Goal: Transaction & Acquisition: Purchase product/service

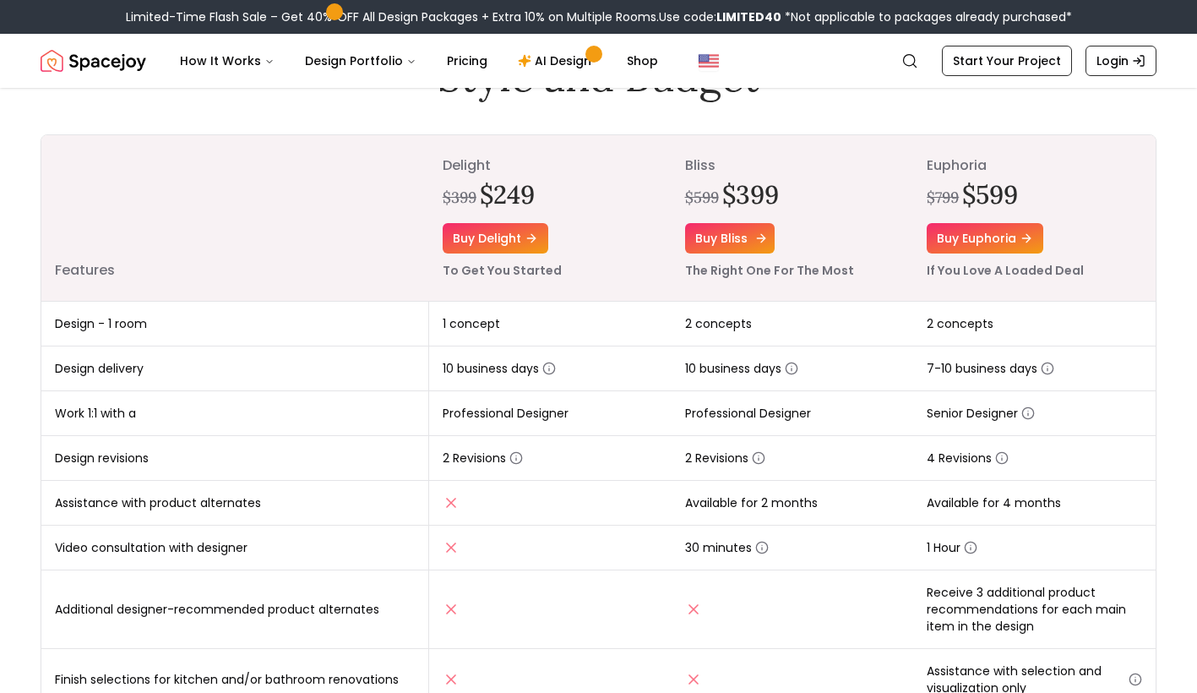
click at [745, 243] on link "Buy bliss" at bounding box center [730, 238] width 90 height 30
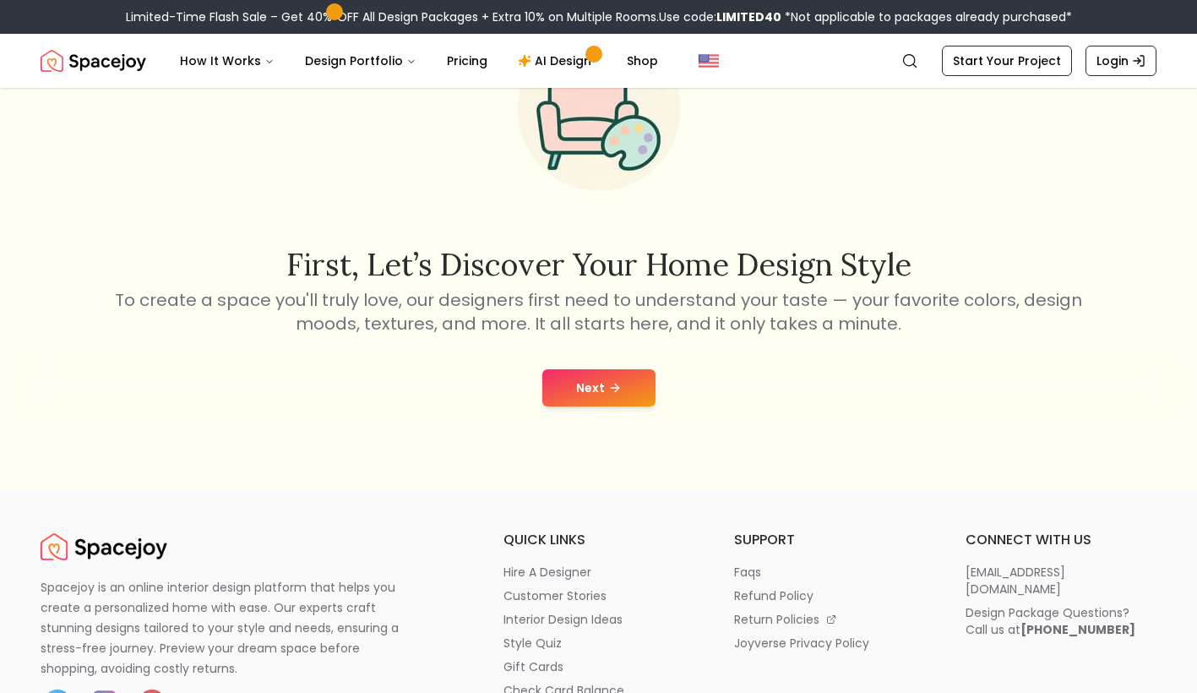
scroll to position [169, 0]
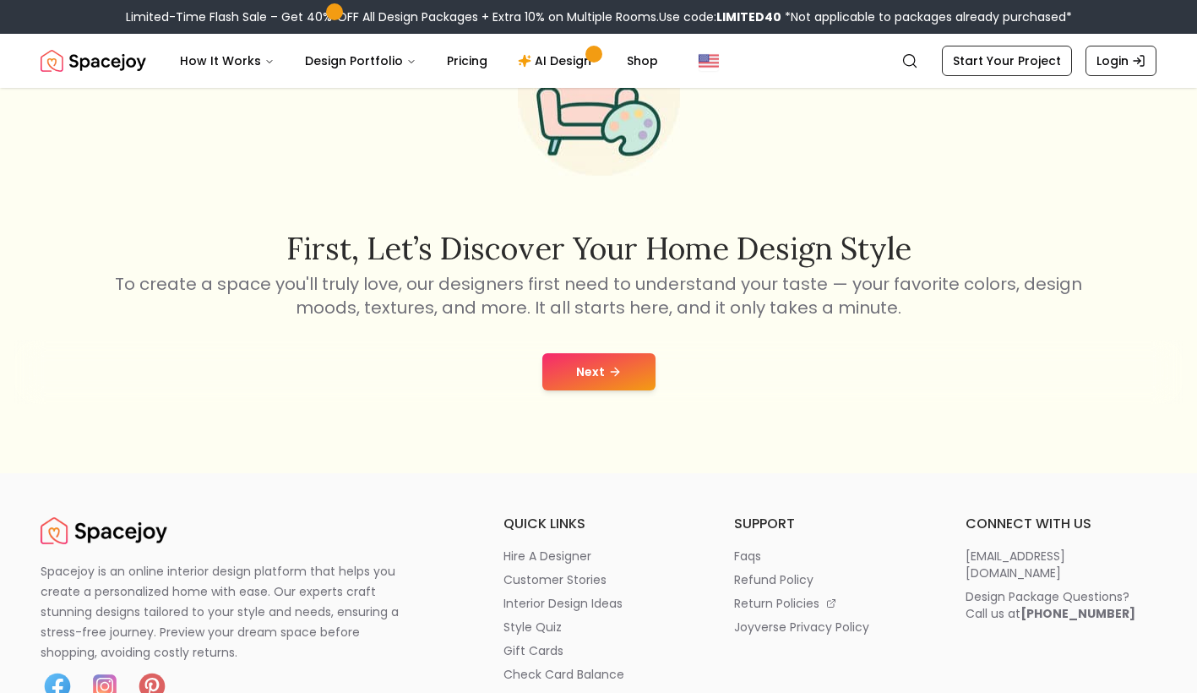
click at [628, 368] on button "Next" at bounding box center [598, 371] width 113 height 37
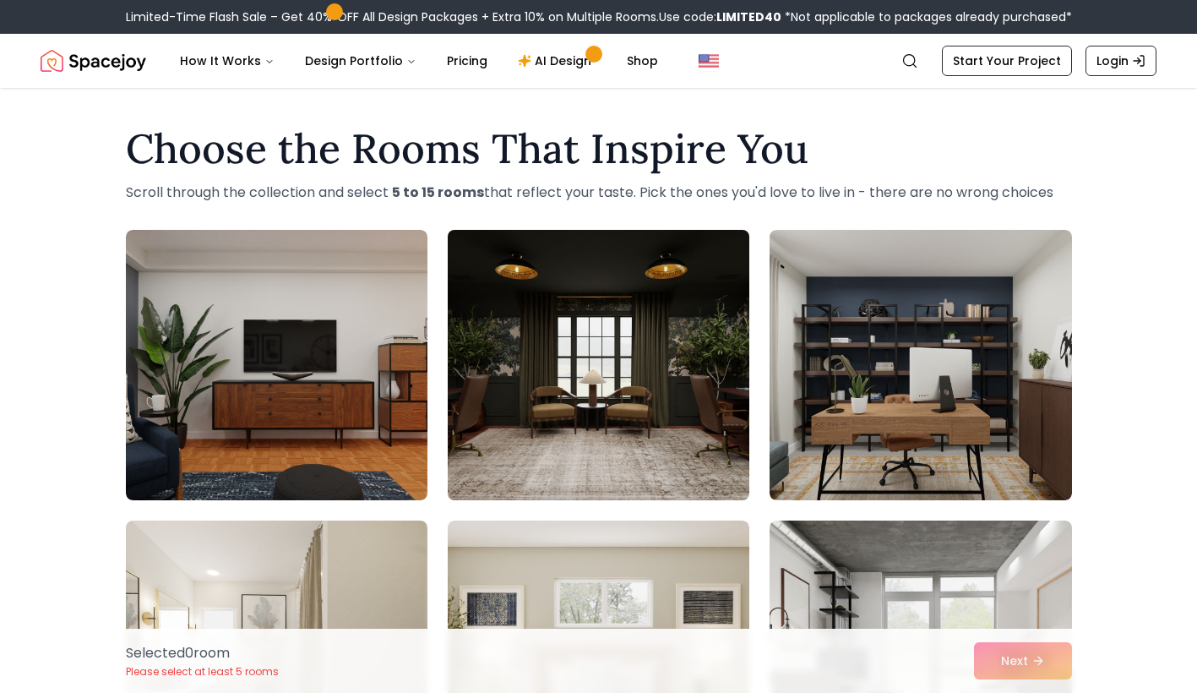
click at [691, 355] on img at bounding box center [598, 365] width 317 height 284
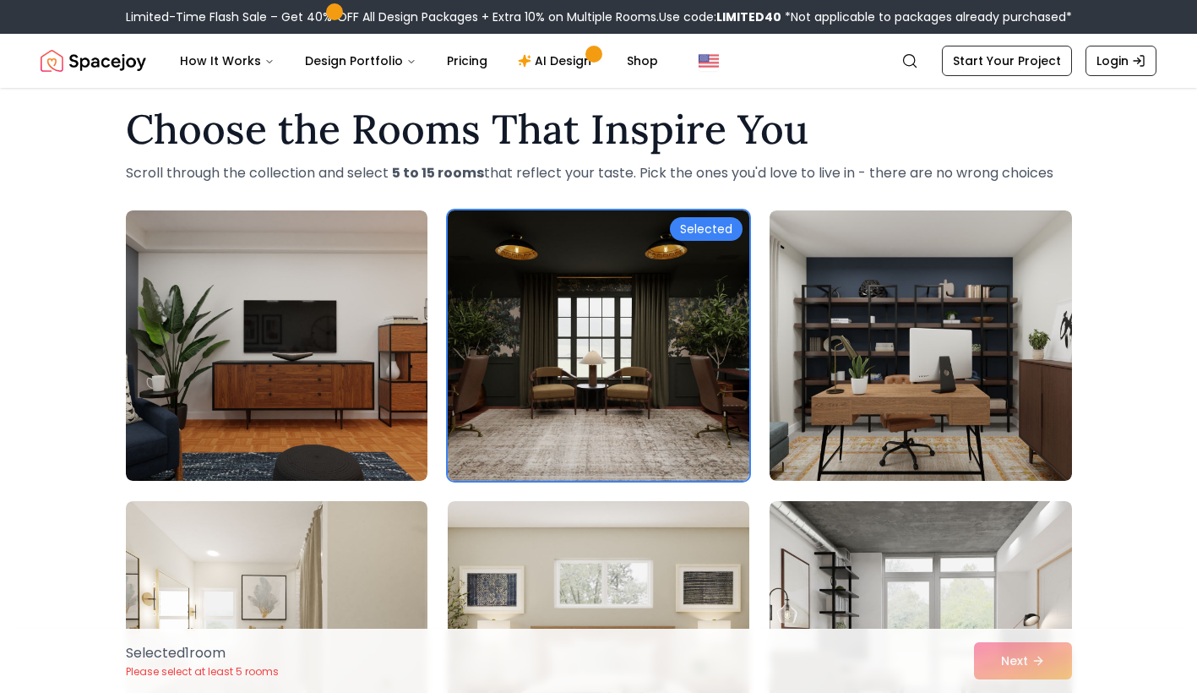
scroll to position [84, 0]
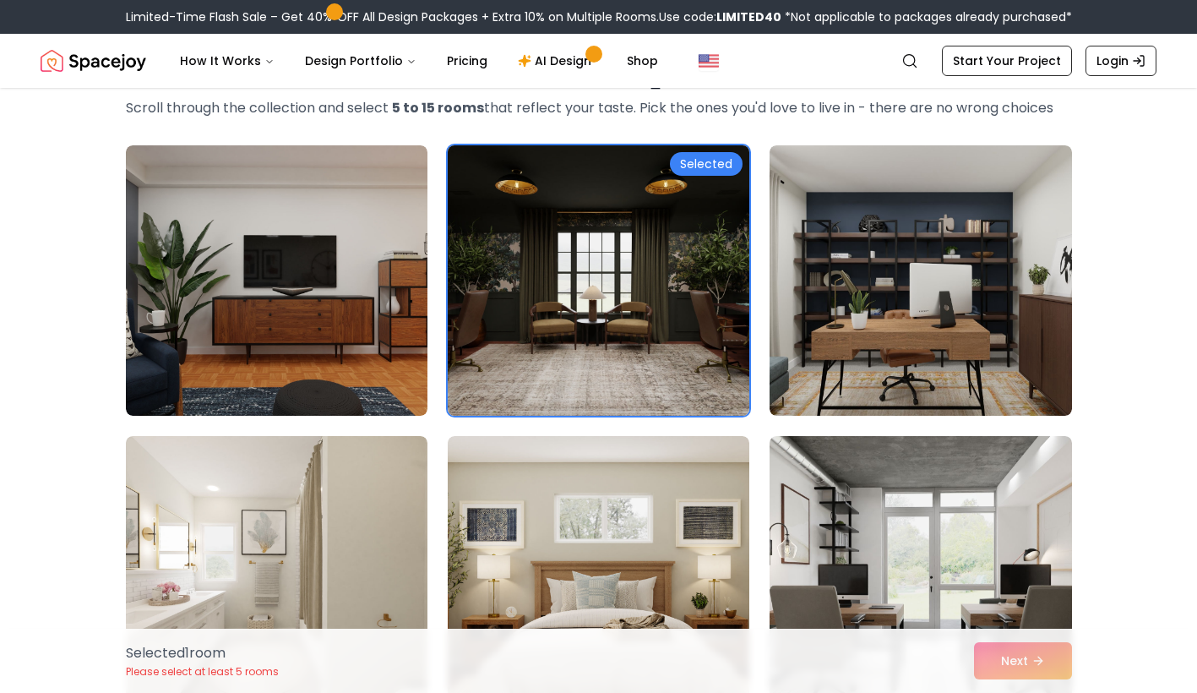
click at [676, 318] on img at bounding box center [598, 281] width 317 height 284
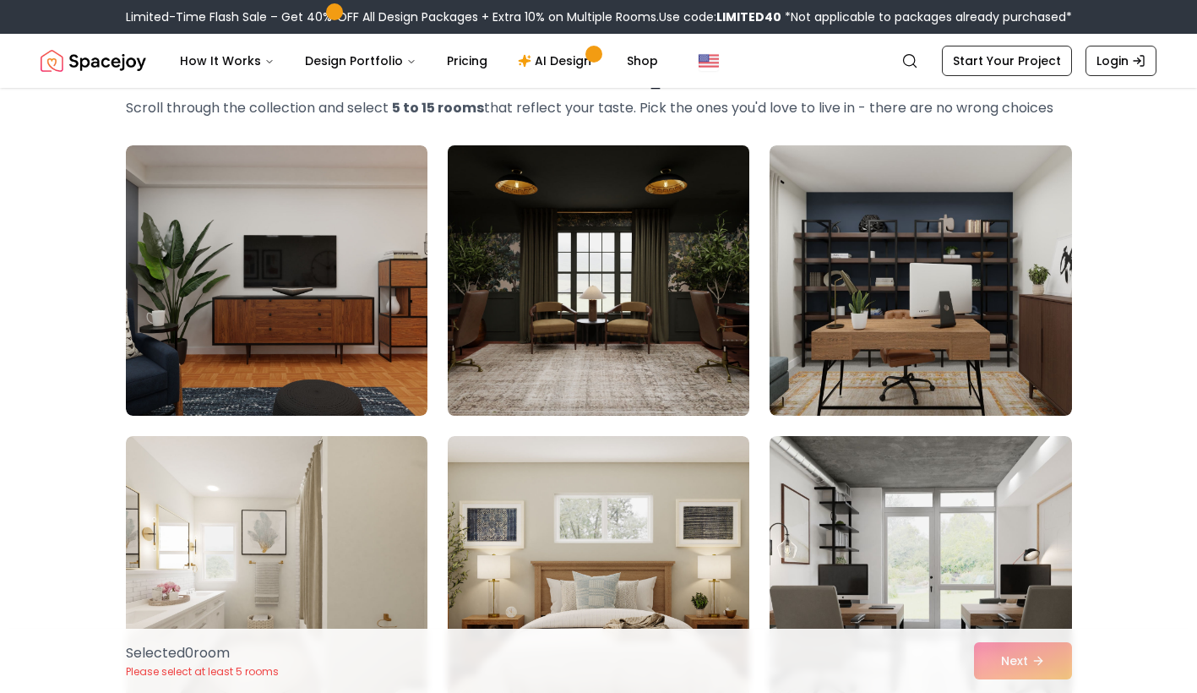
click at [688, 237] on img at bounding box center [598, 281] width 317 height 284
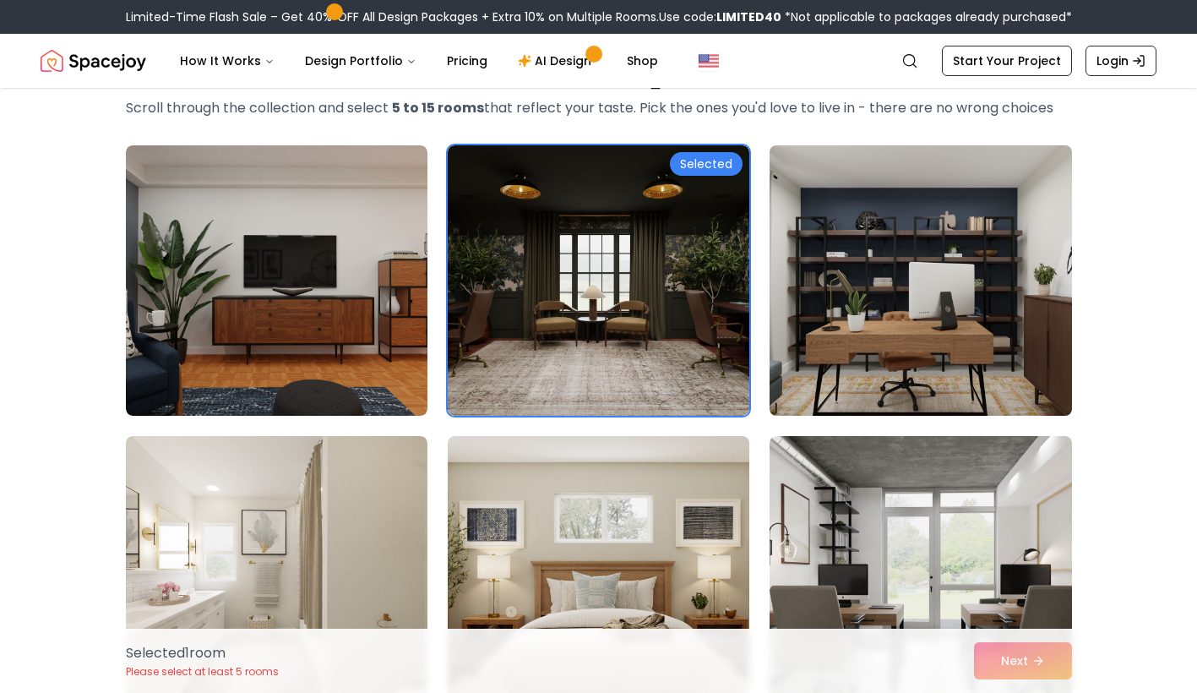
click at [856, 298] on img at bounding box center [920, 281] width 317 height 284
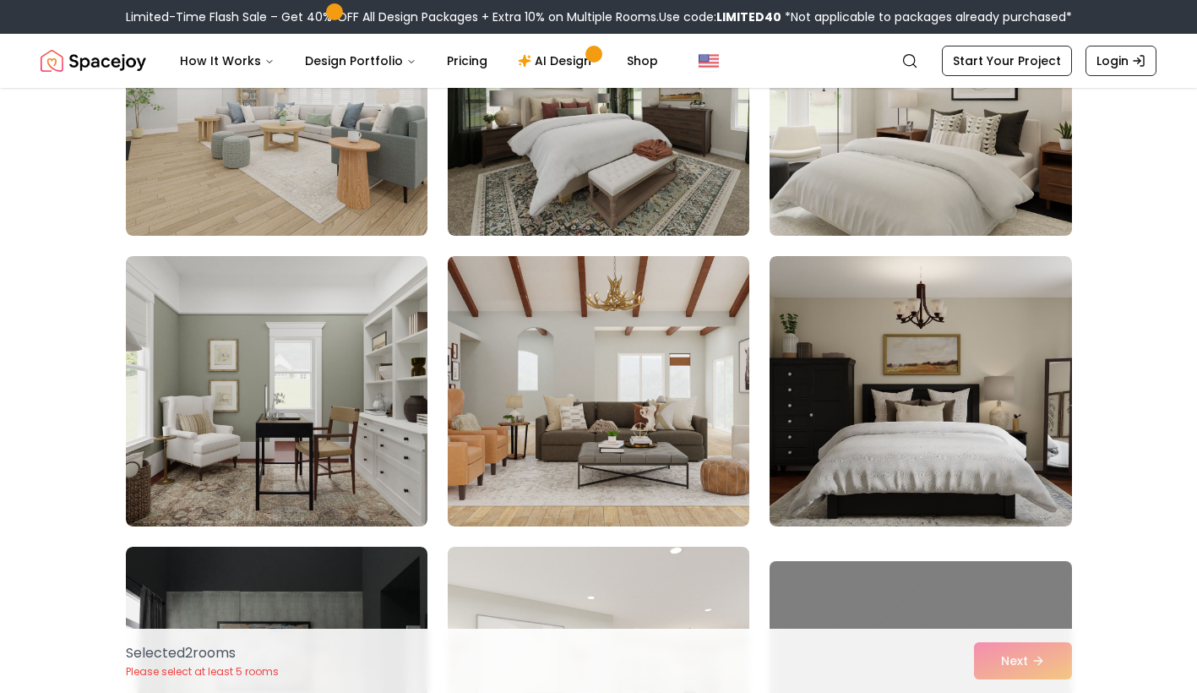
scroll to position [1436, 0]
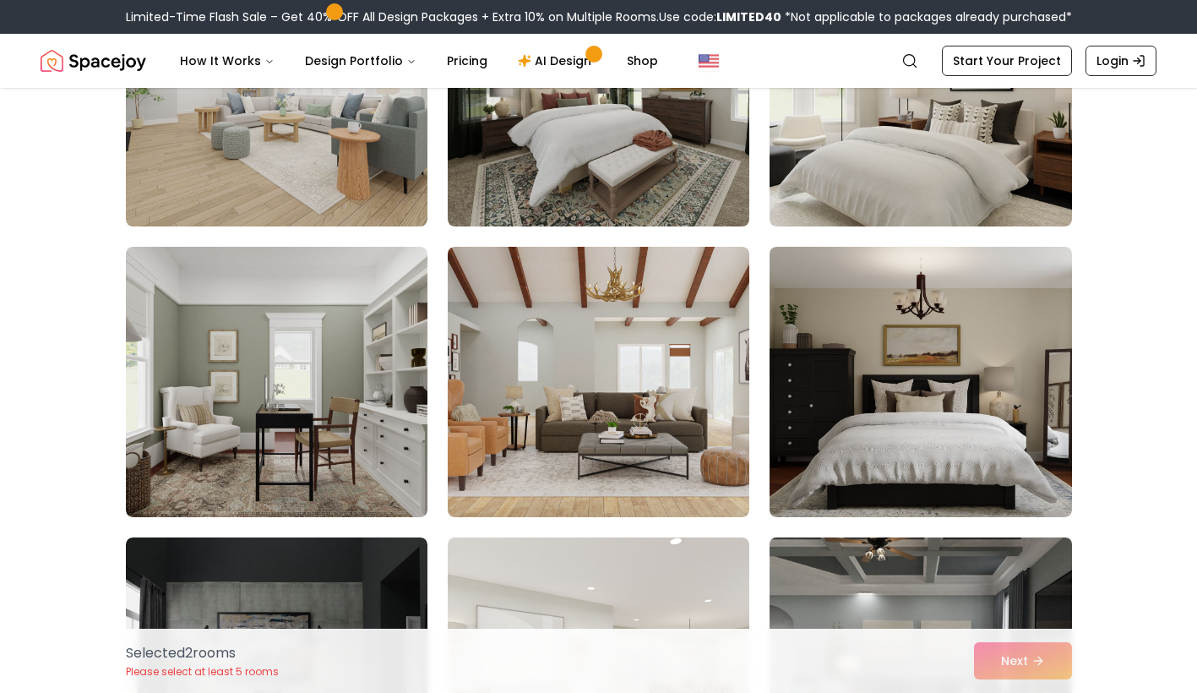
click at [976, 565] on img at bounding box center [920, 672] width 317 height 284
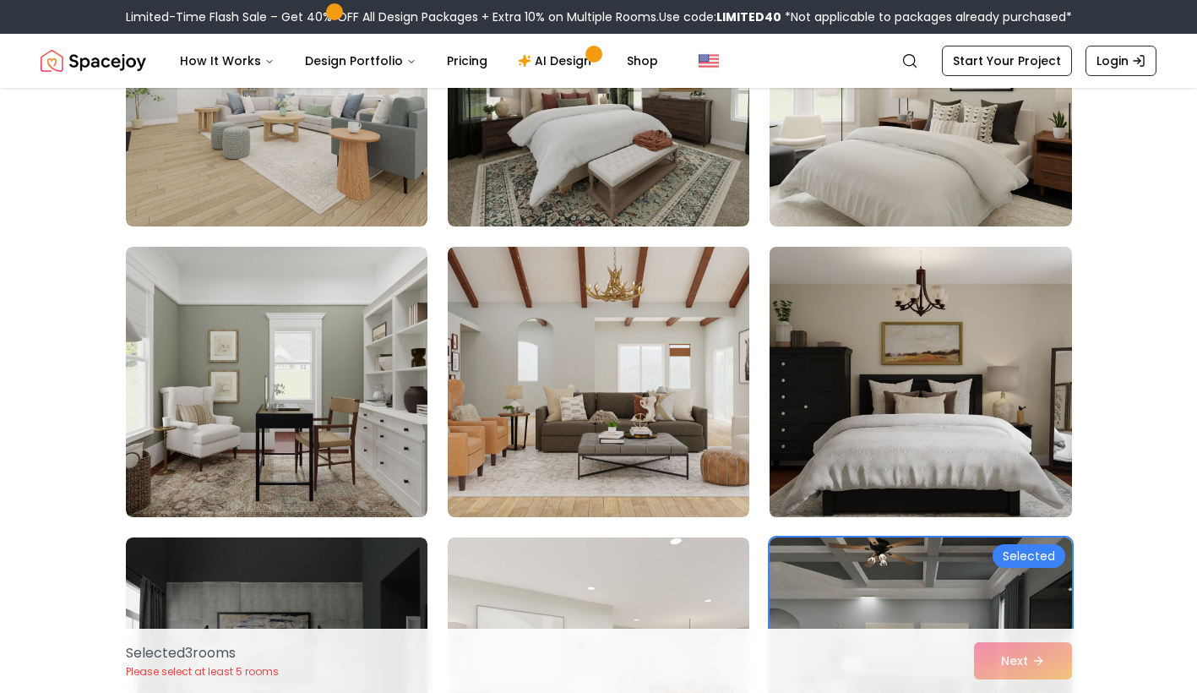
click at [950, 437] on img at bounding box center [920, 382] width 317 height 284
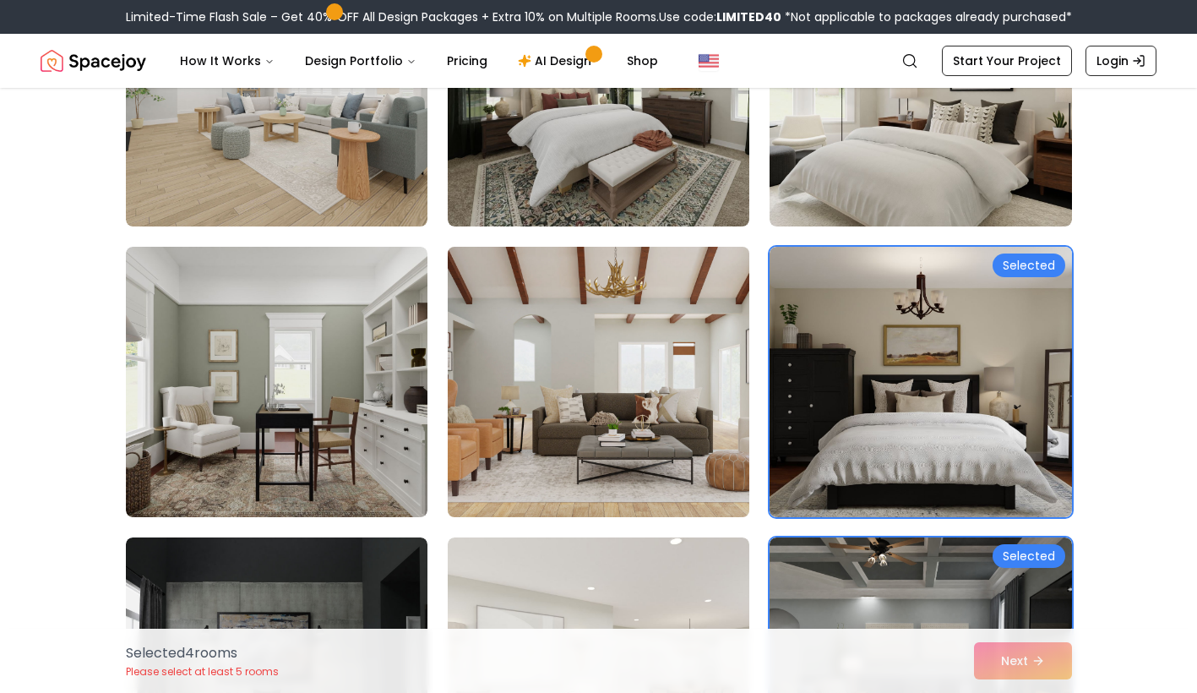
click at [617, 373] on img at bounding box center [598, 382] width 317 height 284
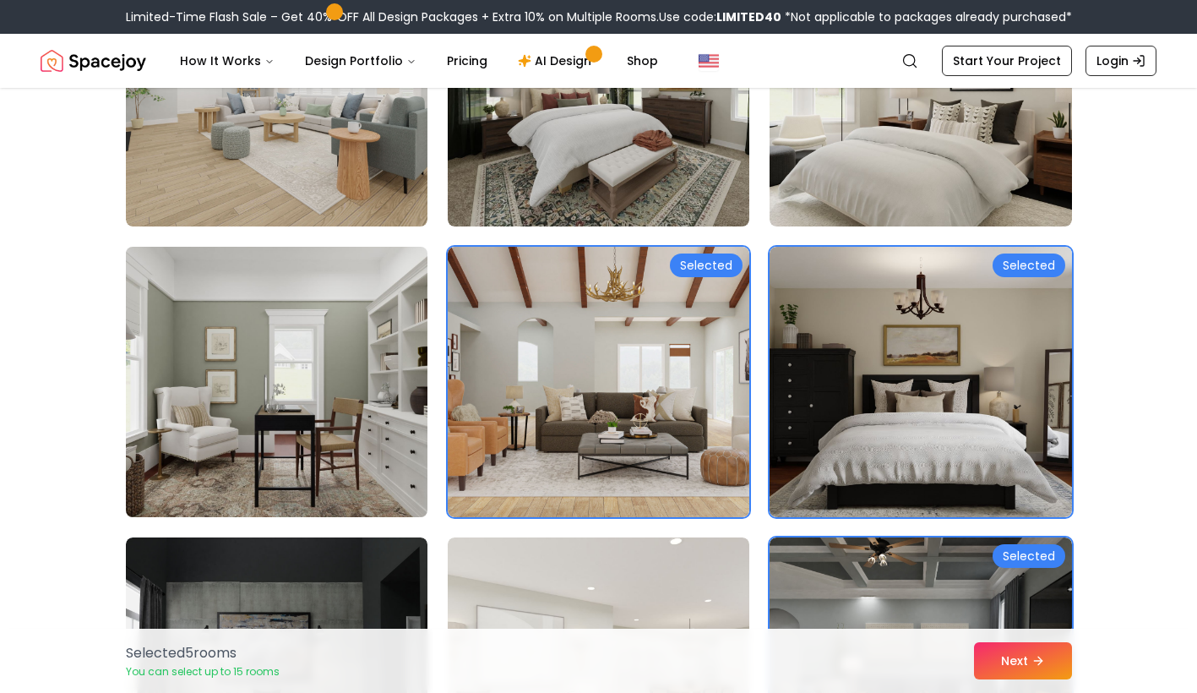
click at [301, 329] on img at bounding box center [276, 382] width 317 height 284
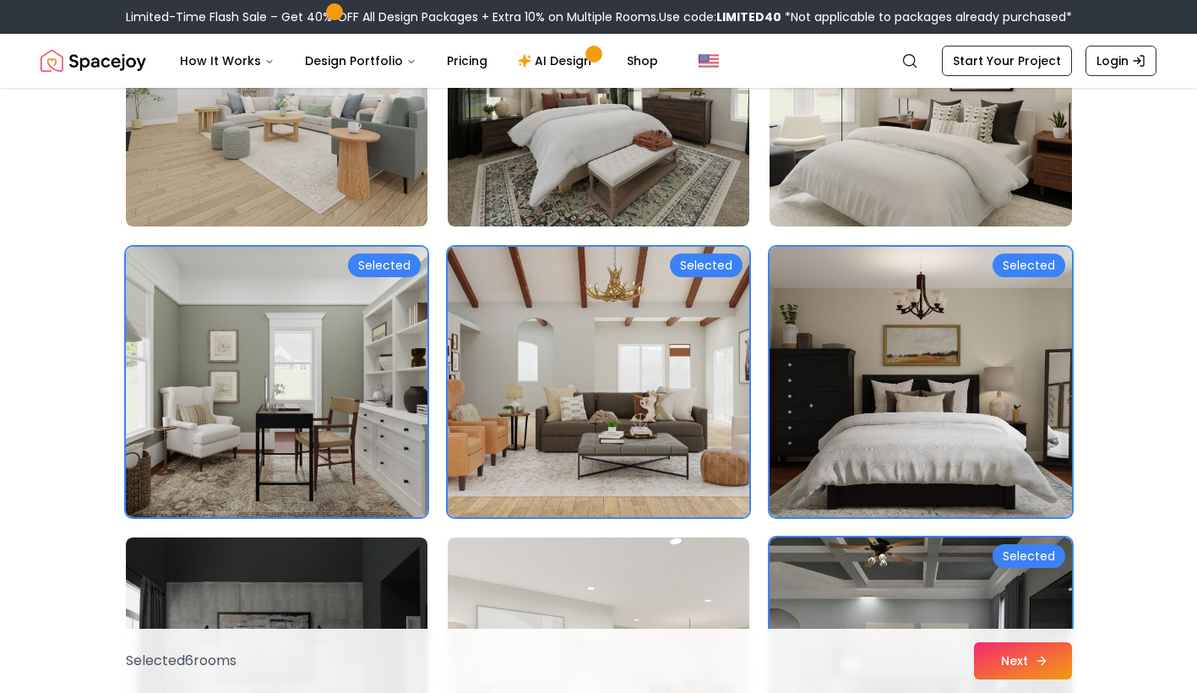
click at [1023, 649] on button "Next" at bounding box center [1023, 660] width 98 height 37
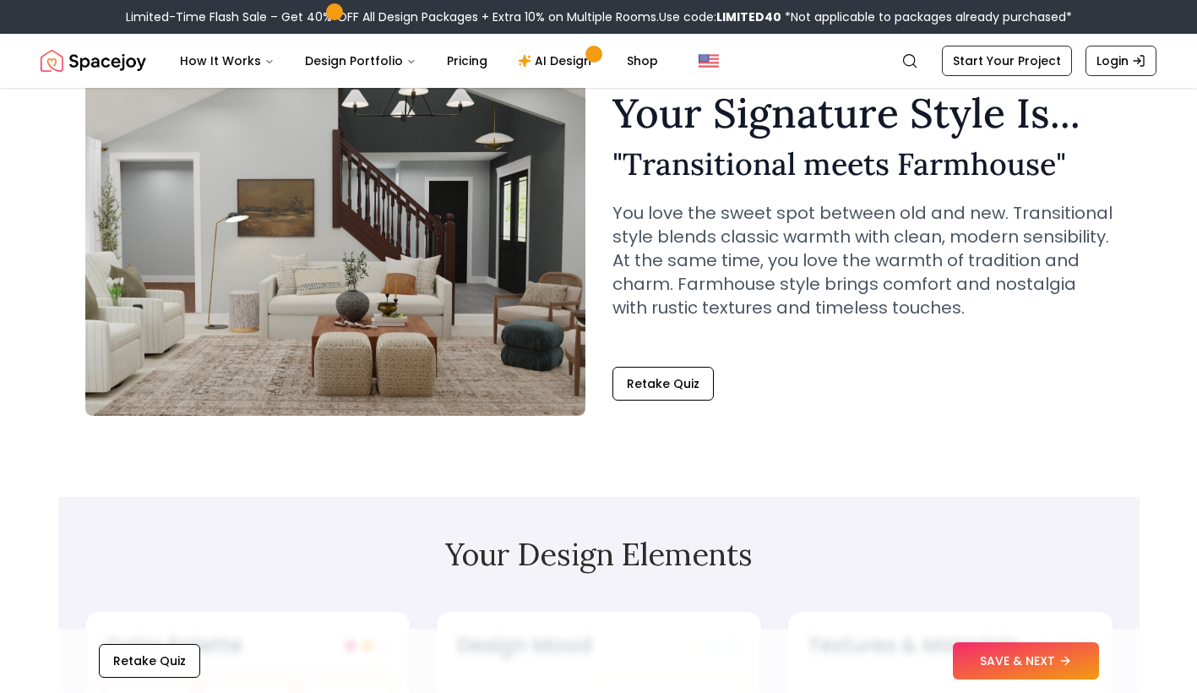
scroll to position [169, 0]
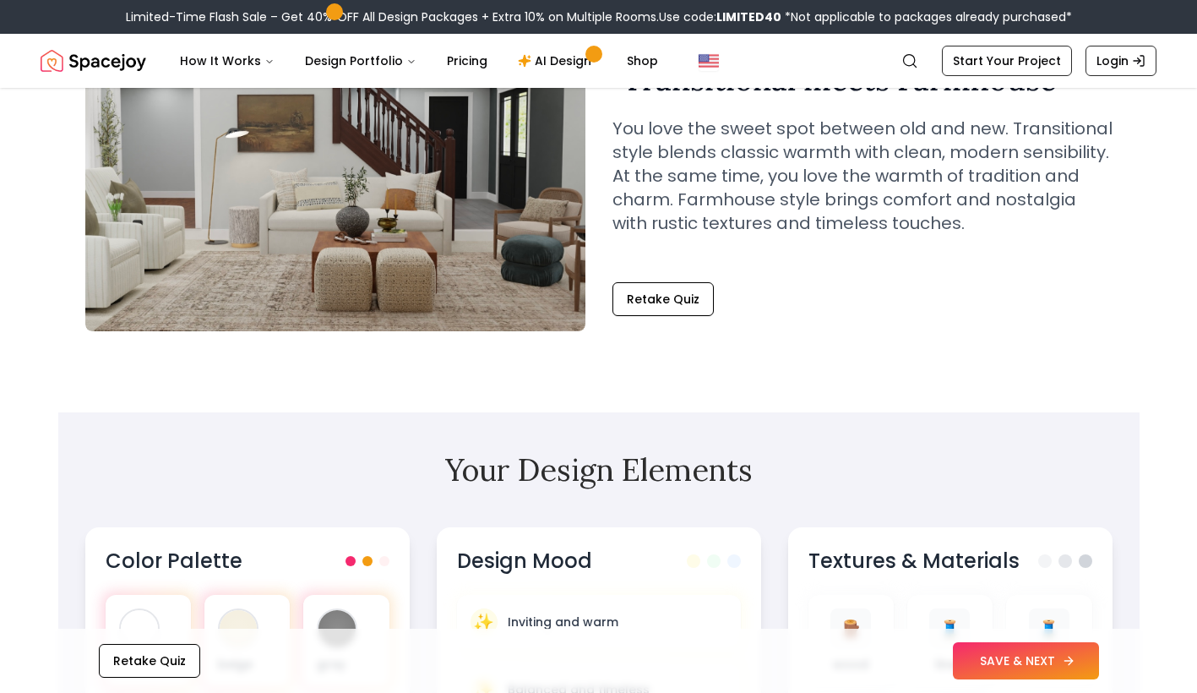
click at [1042, 668] on button "SAVE & NEXT" at bounding box center [1026, 660] width 146 height 37
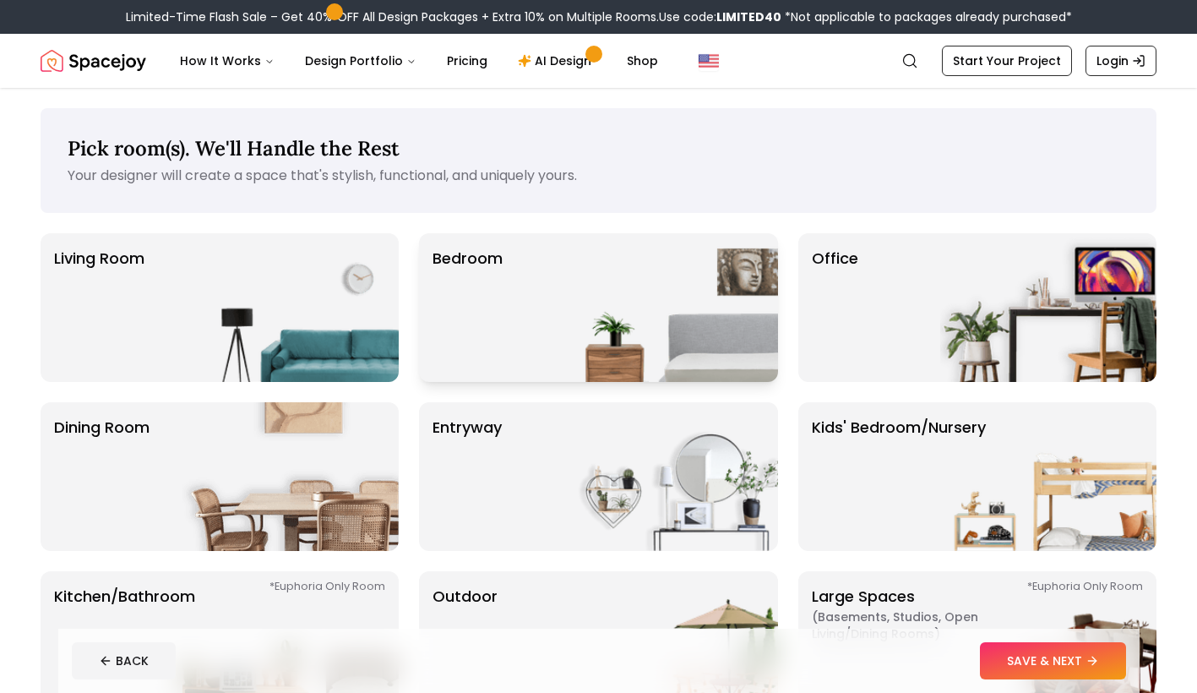
click at [741, 333] on img at bounding box center [670, 307] width 216 height 149
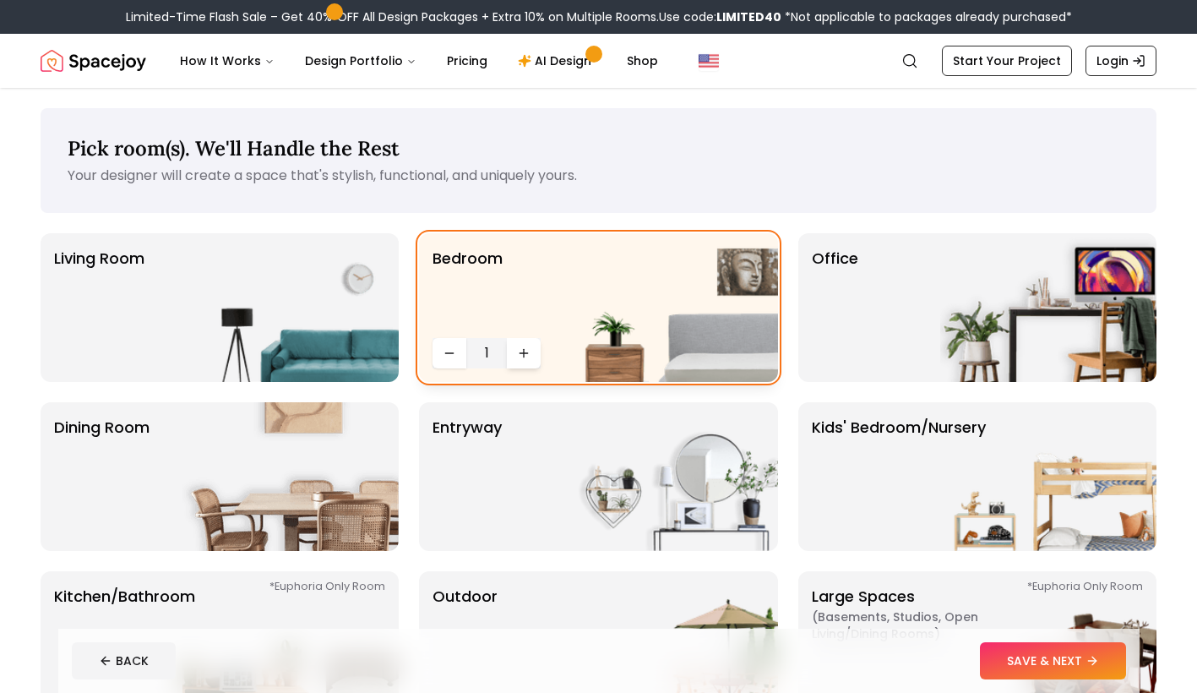
click at [516, 361] on button "Increase quantity" at bounding box center [524, 353] width 34 height 30
click at [520, 360] on button "Increase quantity" at bounding box center [524, 353] width 34 height 30
click at [1031, 670] on button "SAVE & NEXT" at bounding box center [1053, 660] width 146 height 37
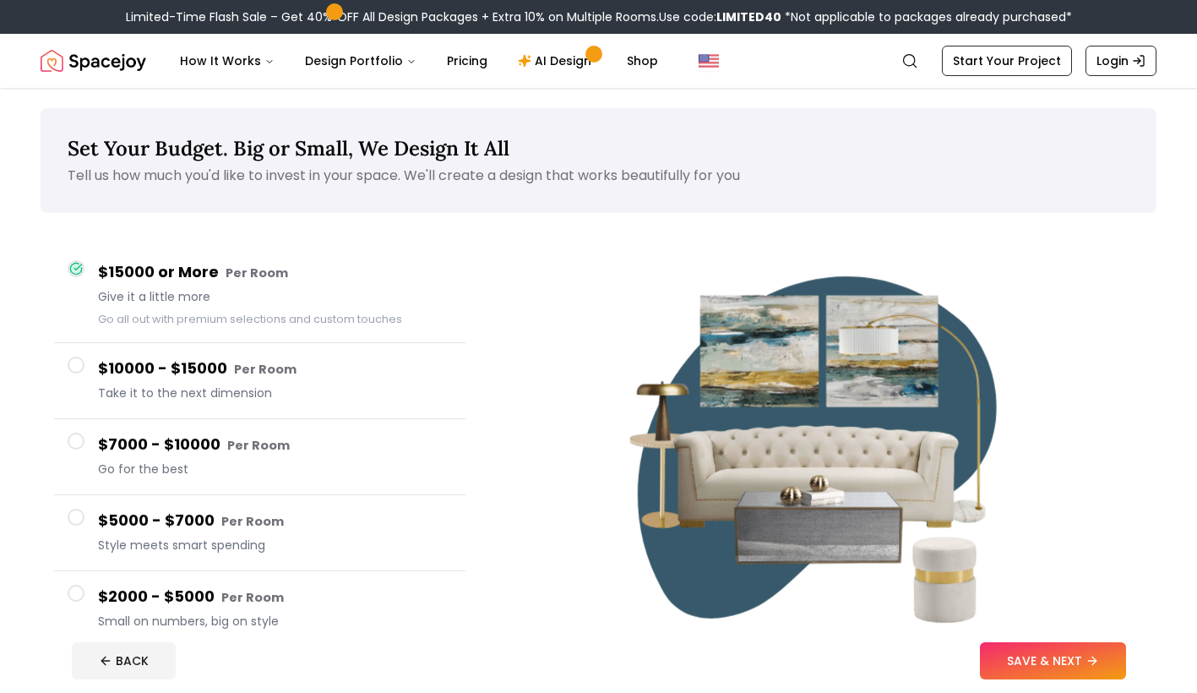
click at [291, 279] on h4 "$15000 or More Per Room" at bounding box center [275, 272] width 354 height 24
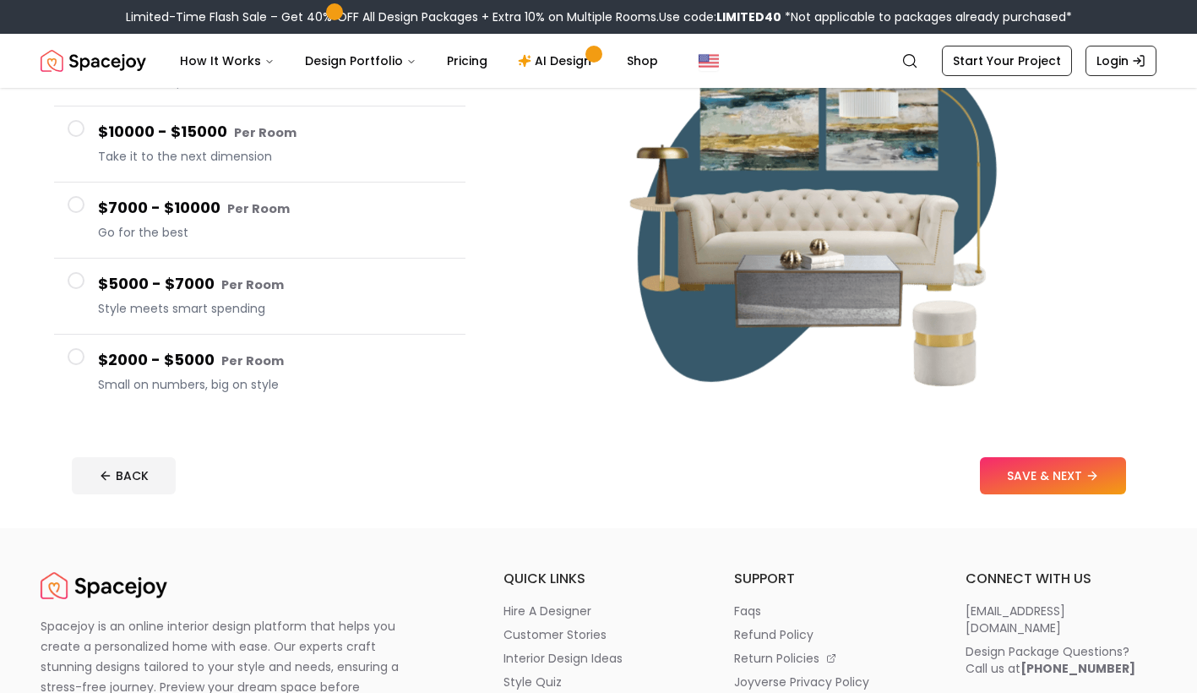
scroll to position [253, 0]
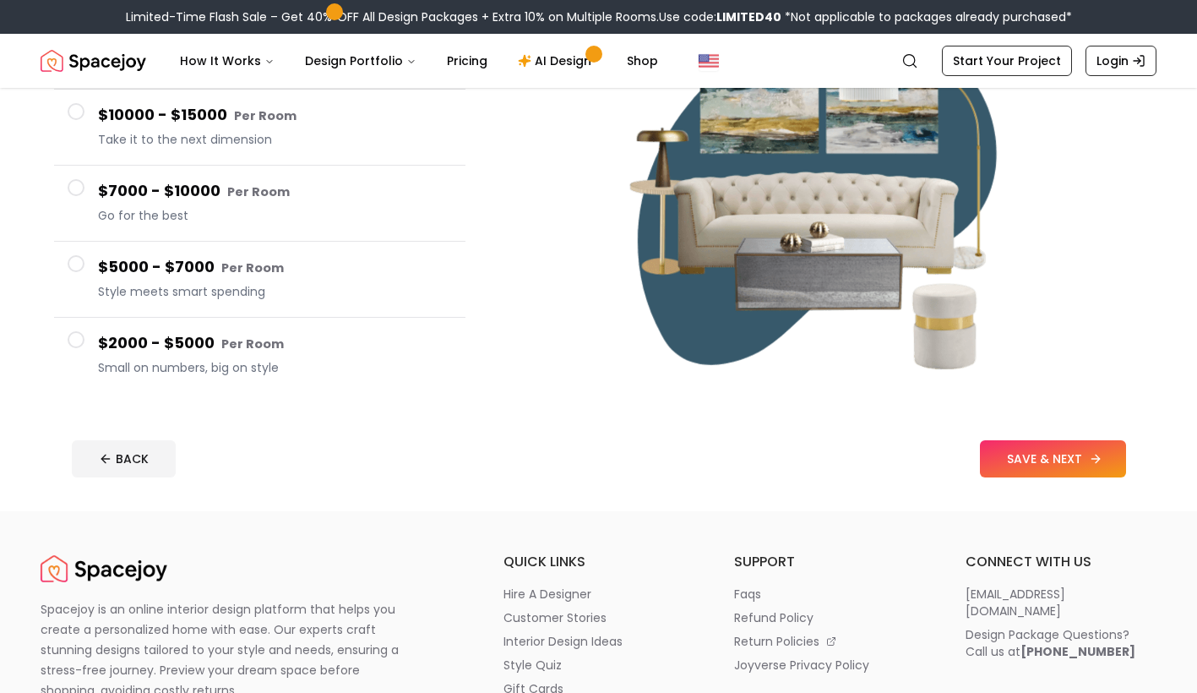
click at [1062, 464] on button "SAVE & NEXT" at bounding box center [1053, 458] width 146 height 37
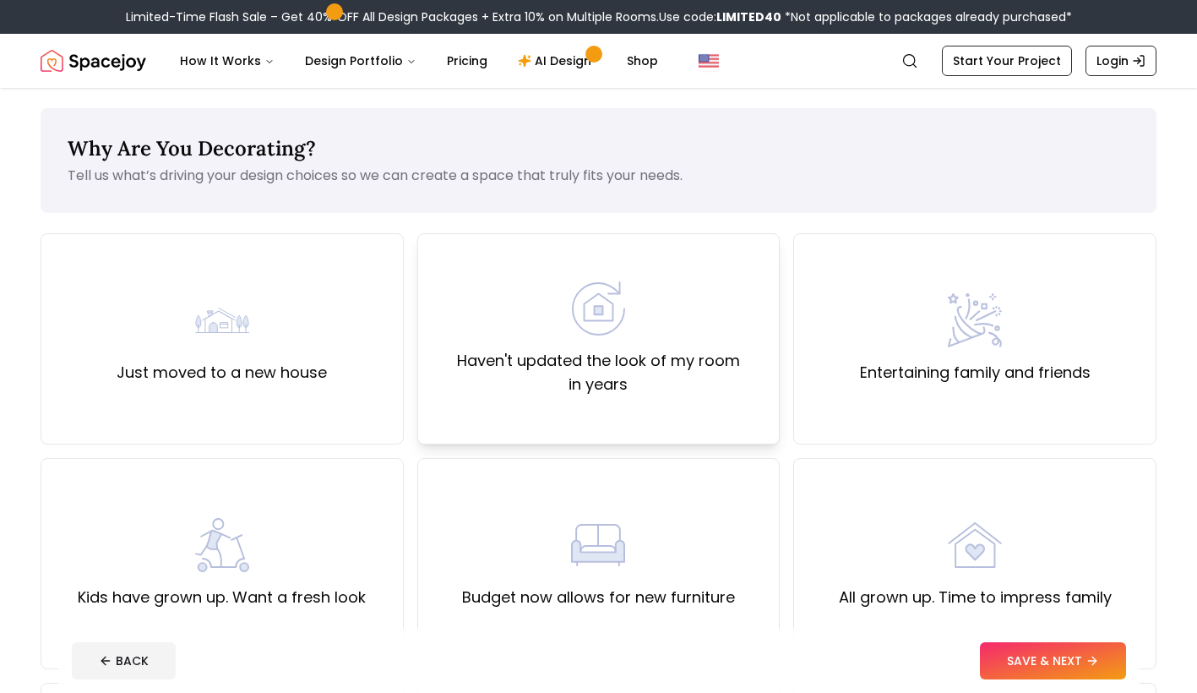
click at [644, 318] on div "Haven't updated the look of my room in years" at bounding box center [599, 338] width 334 height 115
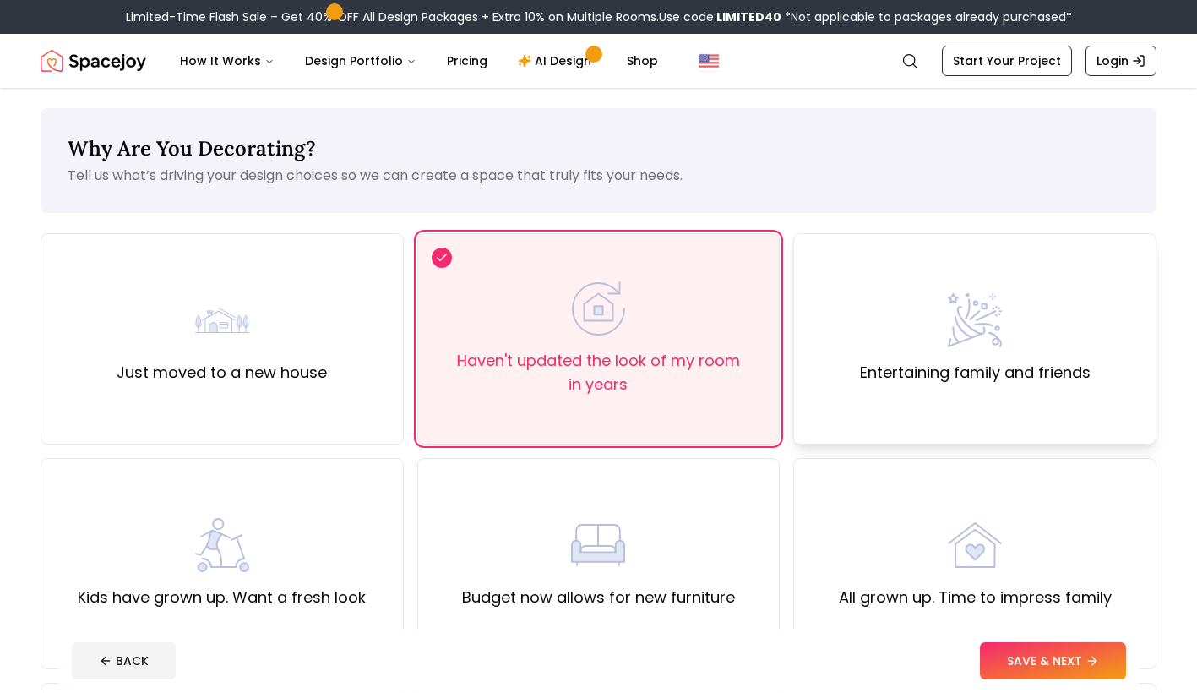
click at [914, 354] on div "Entertaining family and friends" at bounding box center [975, 338] width 231 height 91
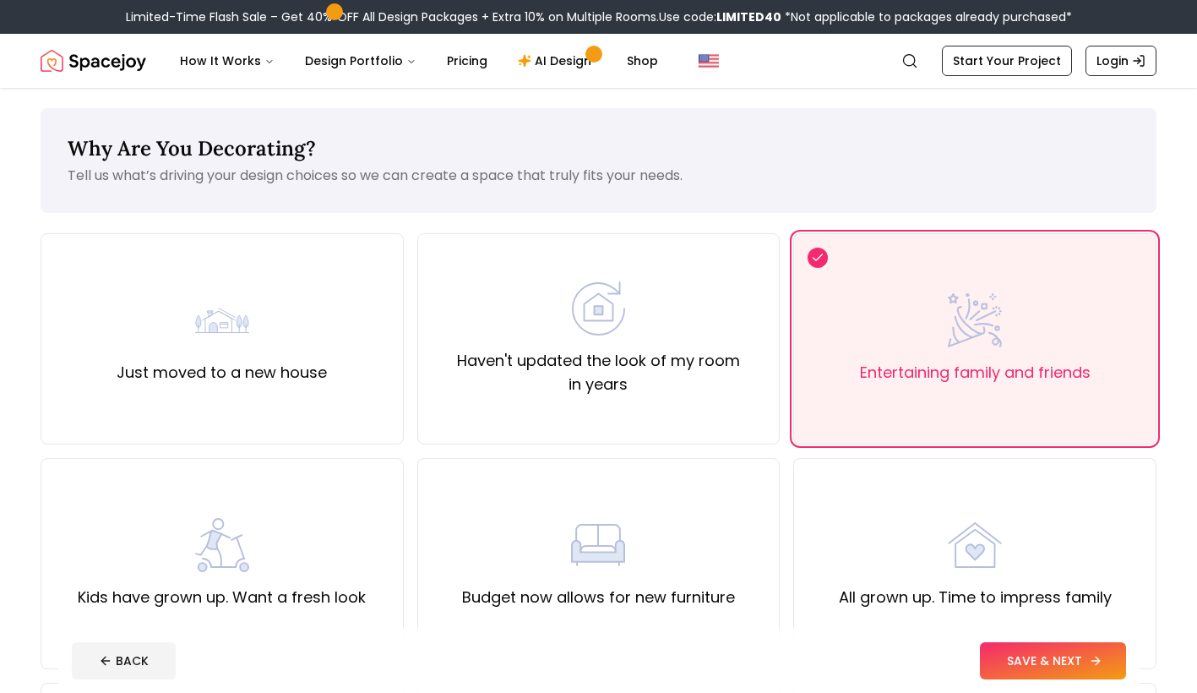
click at [1037, 669] on button "SAVE & NEXT" at bounding box center [1053, 660] width 146 height 37
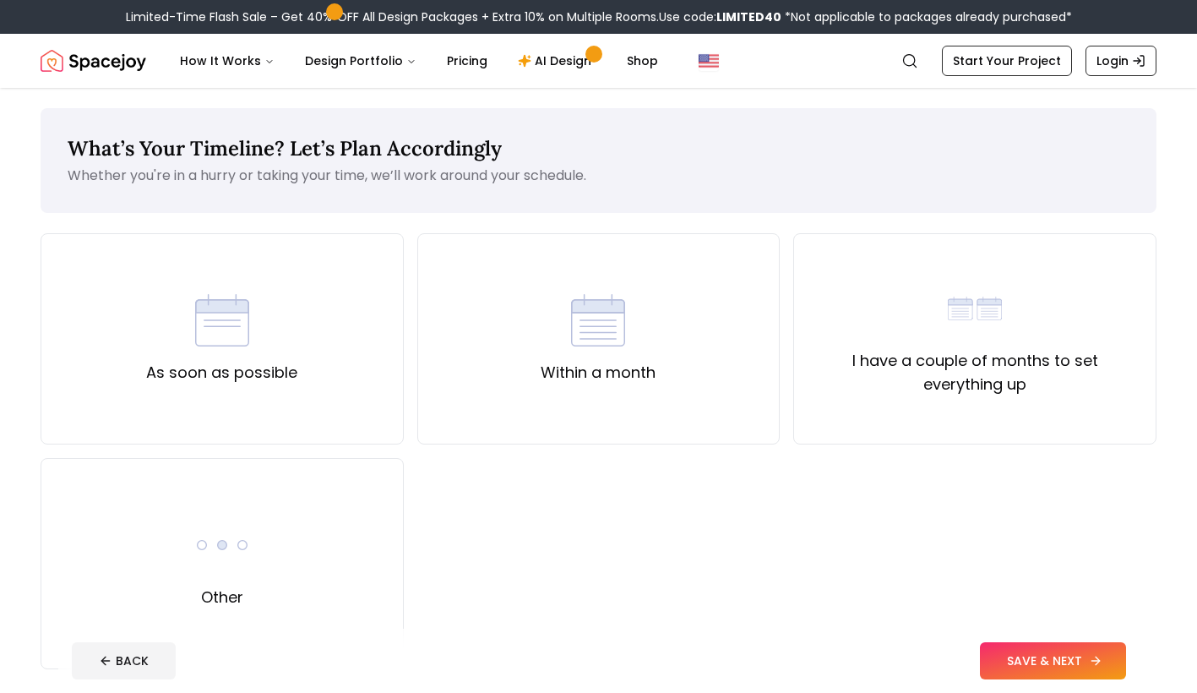
click at [1031, 645] on button "SAVE & NEXT" at bounding box center [1053, 660] width 146 height 37
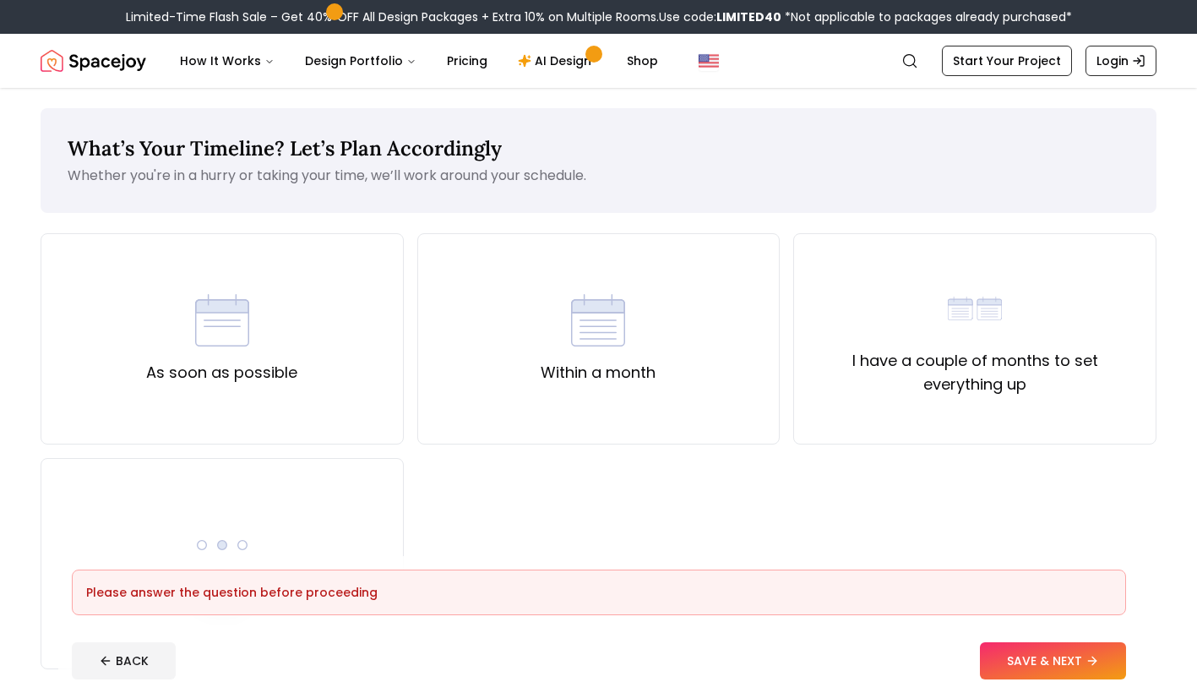
click at [499, 528] on div "As soon as possible Within a month I have a couple of months to set everything …" at bounding box center [599, 451] width 1116 height 436
click at [454, 575] on div "Please answer the question before proceeding" at bounding box center [599, 592] width 1054 height 46
click at [488, 528] on div "As soon as possible Within a month I have a couple of months to set everything …" at bounding box center [599, 451] width 1116 height 436
click at [564, 349] on div "Within a month" at bounding box center [598, 338] width 115 height 91
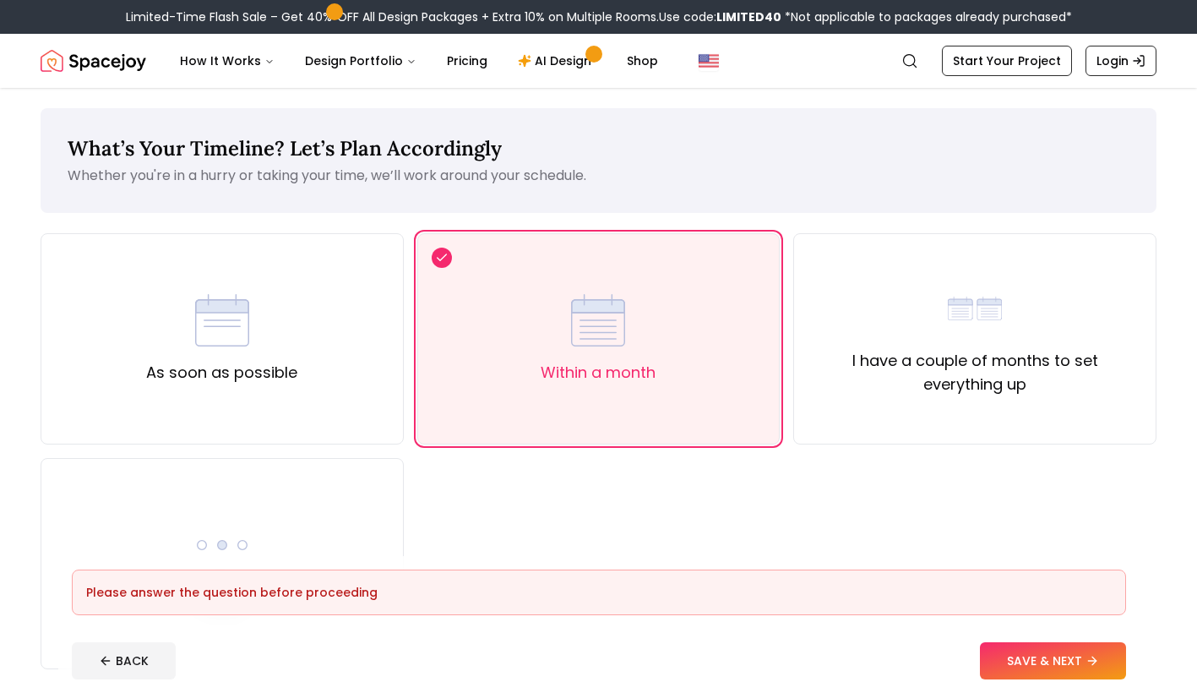
click at [1006, 640] on footer "Please answer the question before proceeding BACK SAVE & NEXT" at bounding box center [598, 624] width 1081 height 137
click at [1012, 653] on button "SAVE & NEXT" at bounding box center [1053, 660] width 146 height 37
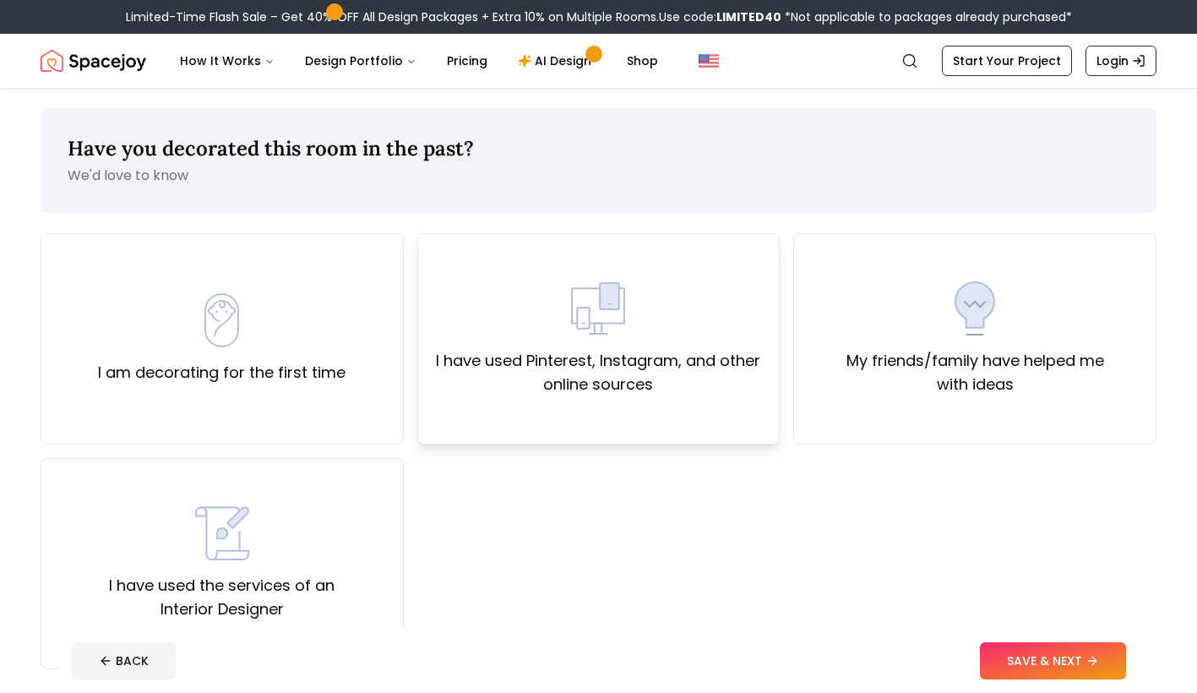
click at [679, 309] on div "I have used Pinterest, Instagram, and other online sources" at bounding box center [599, 338] width 334 height 115
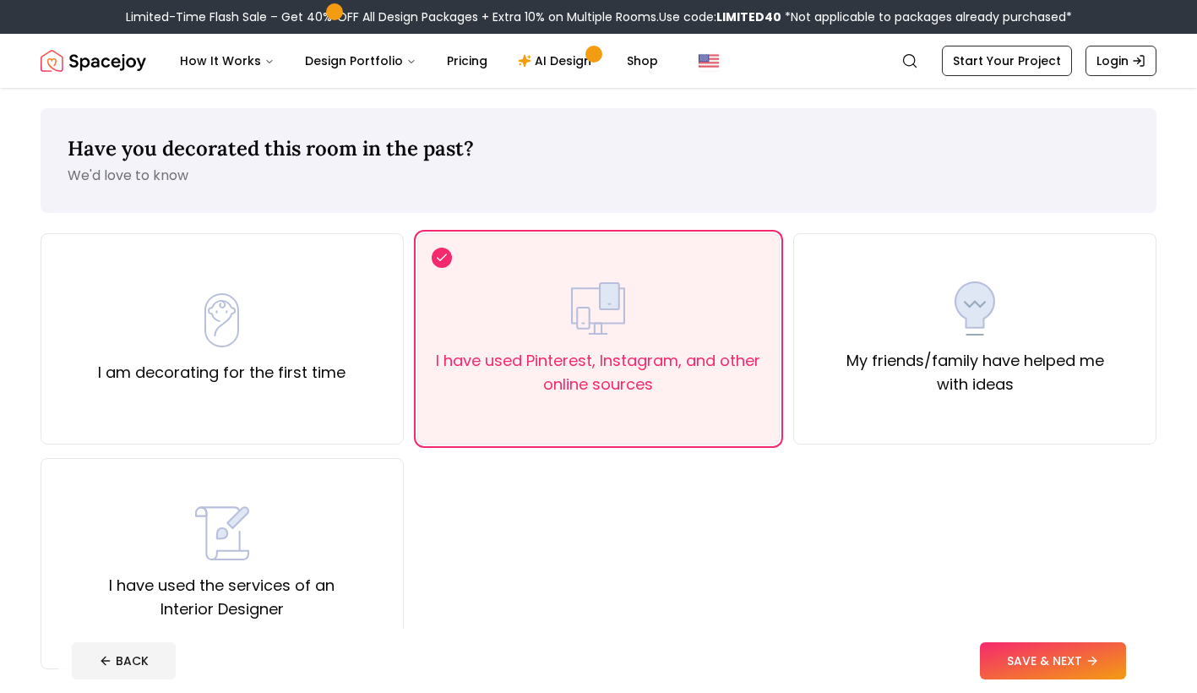
click at [1013, 655] on button "SAVE & NEXT" at bounding box center [1053, 660] width 146 height 37
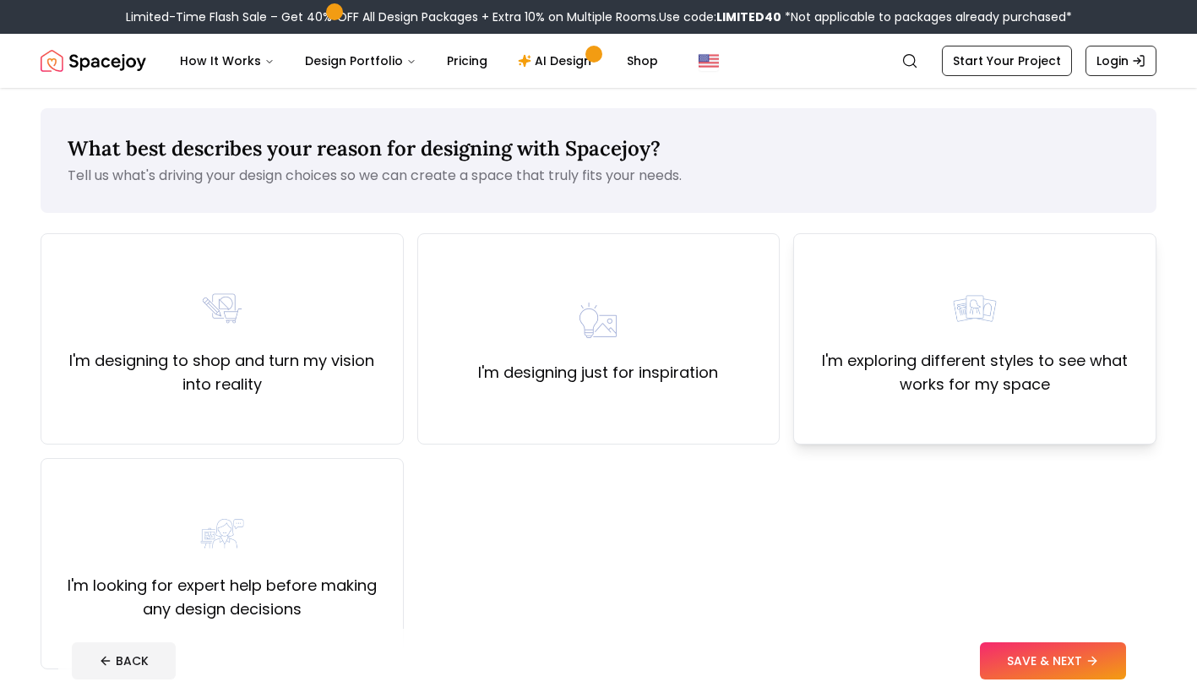
click at [991, 333] on img at bounding box center [975, 308] width 54 height 54
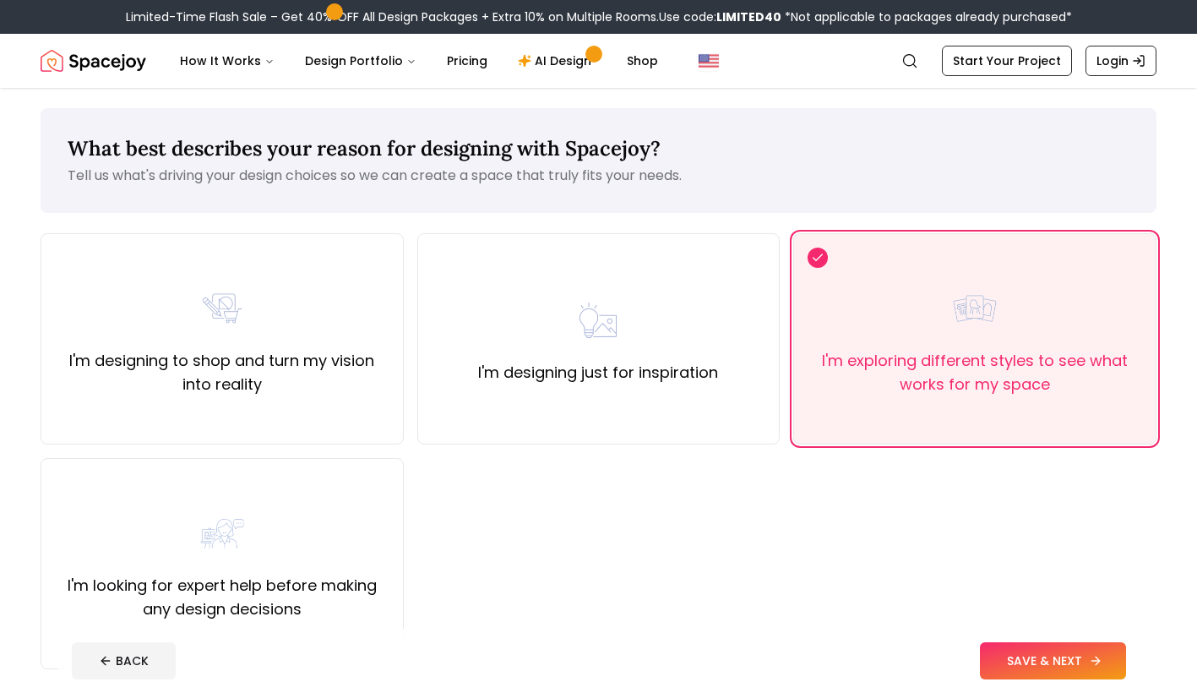
click at [1010, 649] on button "SAVE & NEXT" at bounding box center [1053, 660] width 146 height 37
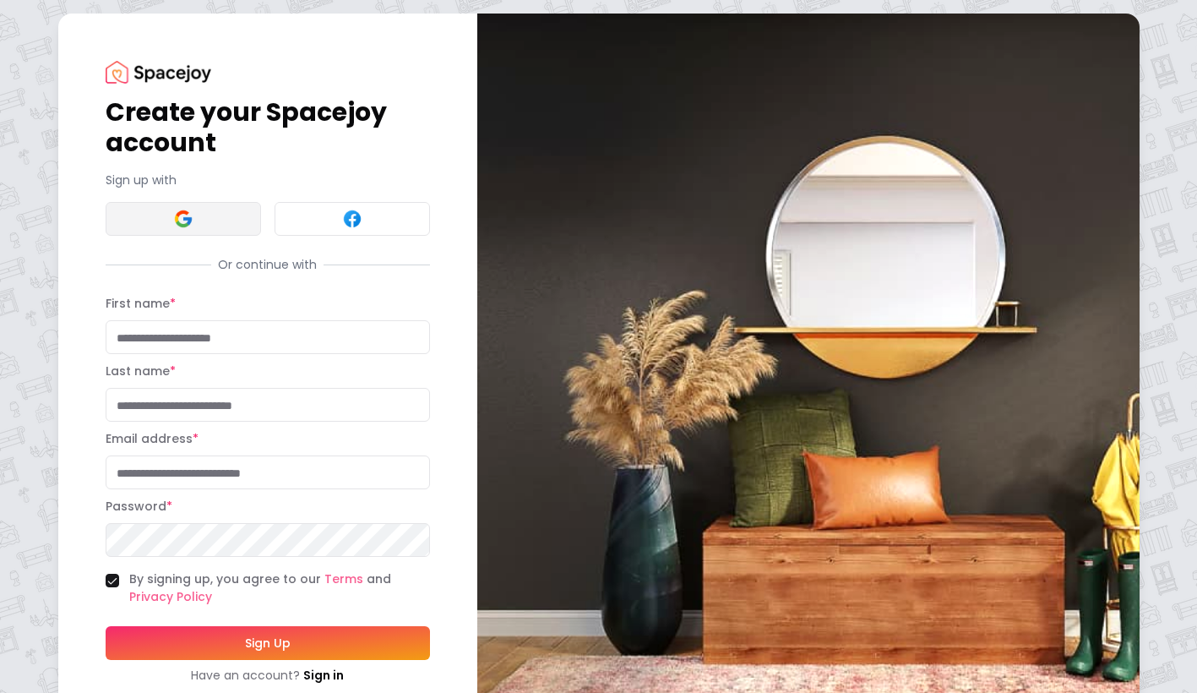
click at [242, 208] on button at bounding box center [183, 219] width 155 height 34
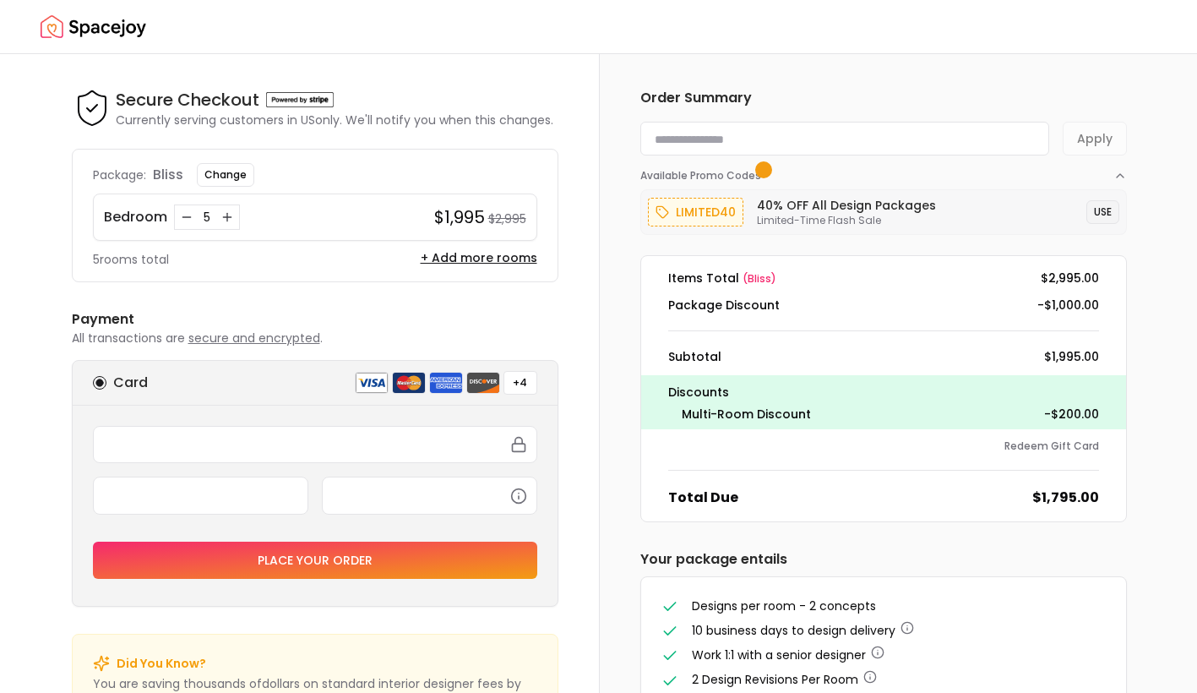
click at [1090, 213] on button "USE" at bounding box center [1102, 212] width 33 height 24
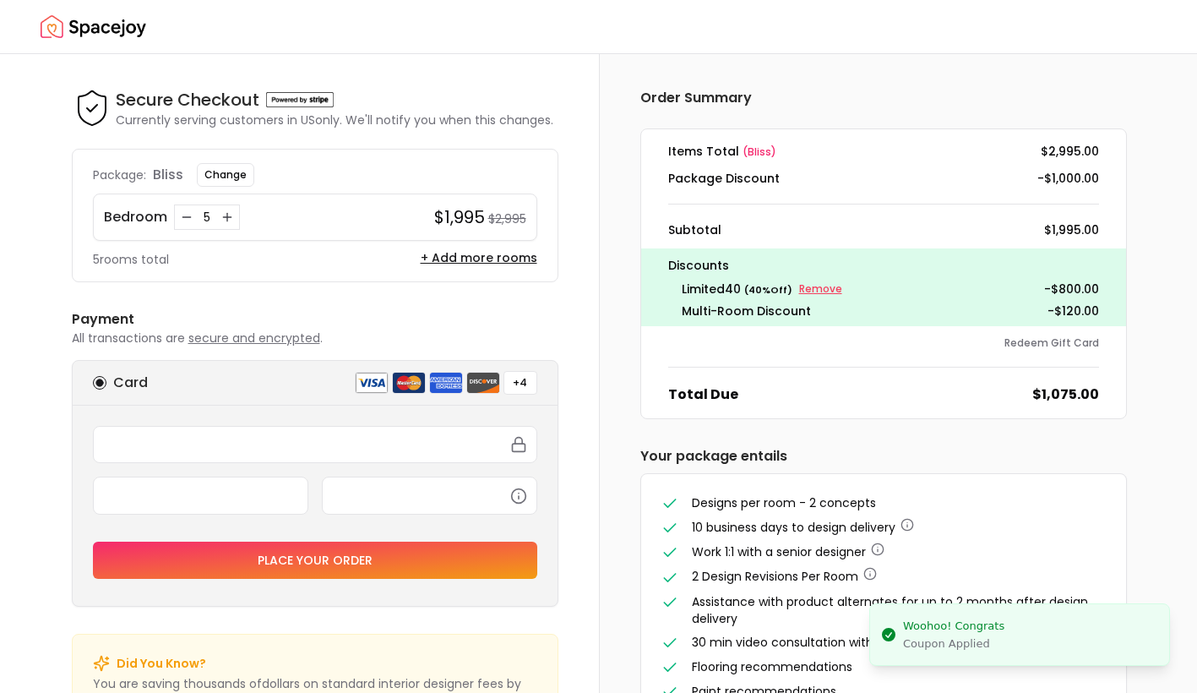
click at [809, 284] on small "Remove" at bounding box center [820, 289] width 43 height 14
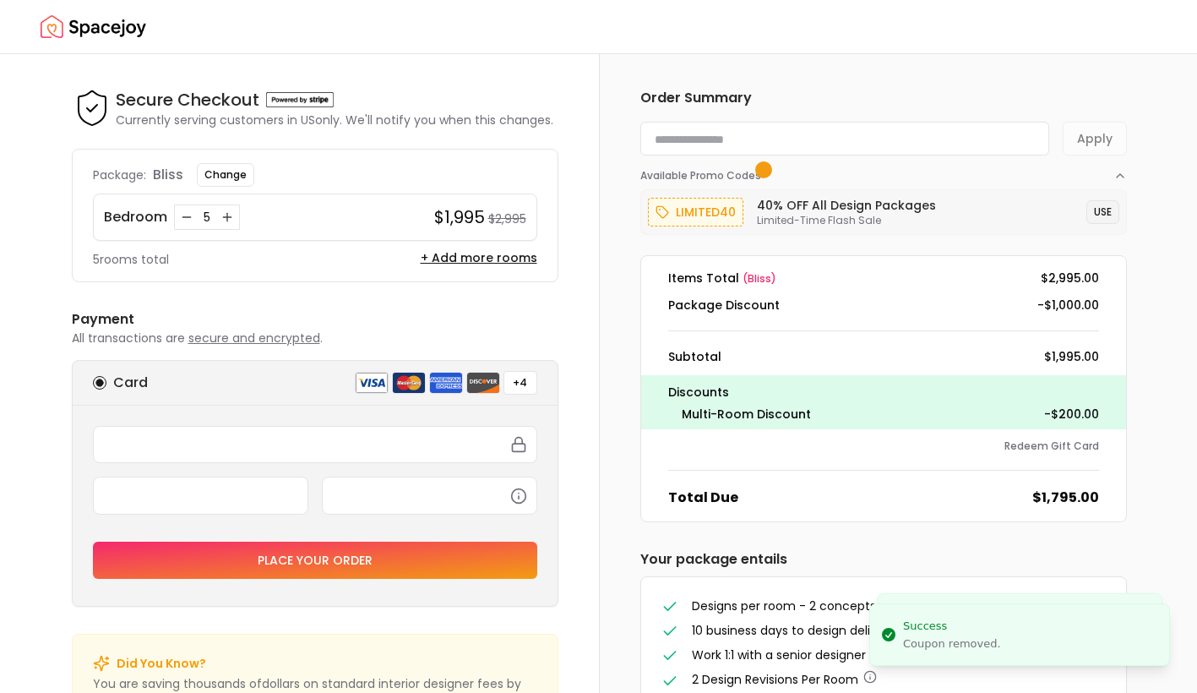
click at [1091, 209] on button "USE" at bounding box center [1102, 212] width 33 height 24
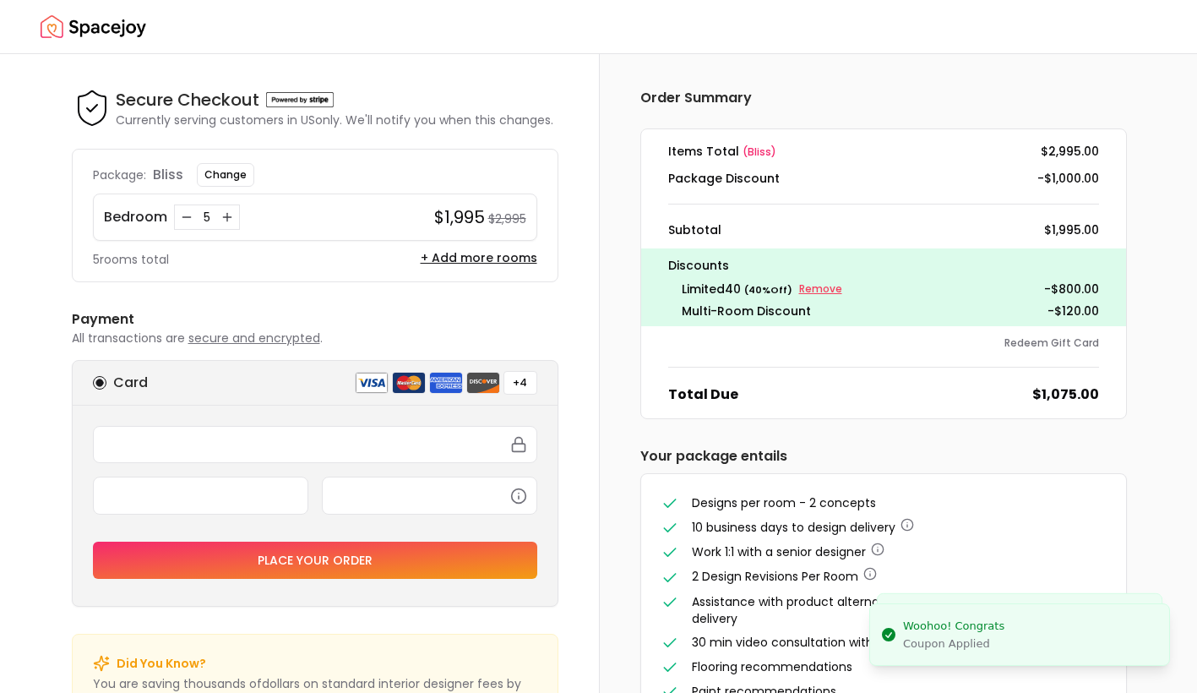
click at [831, 282] on small "Remove" at bounding box center [820, 289] width 43 height 14
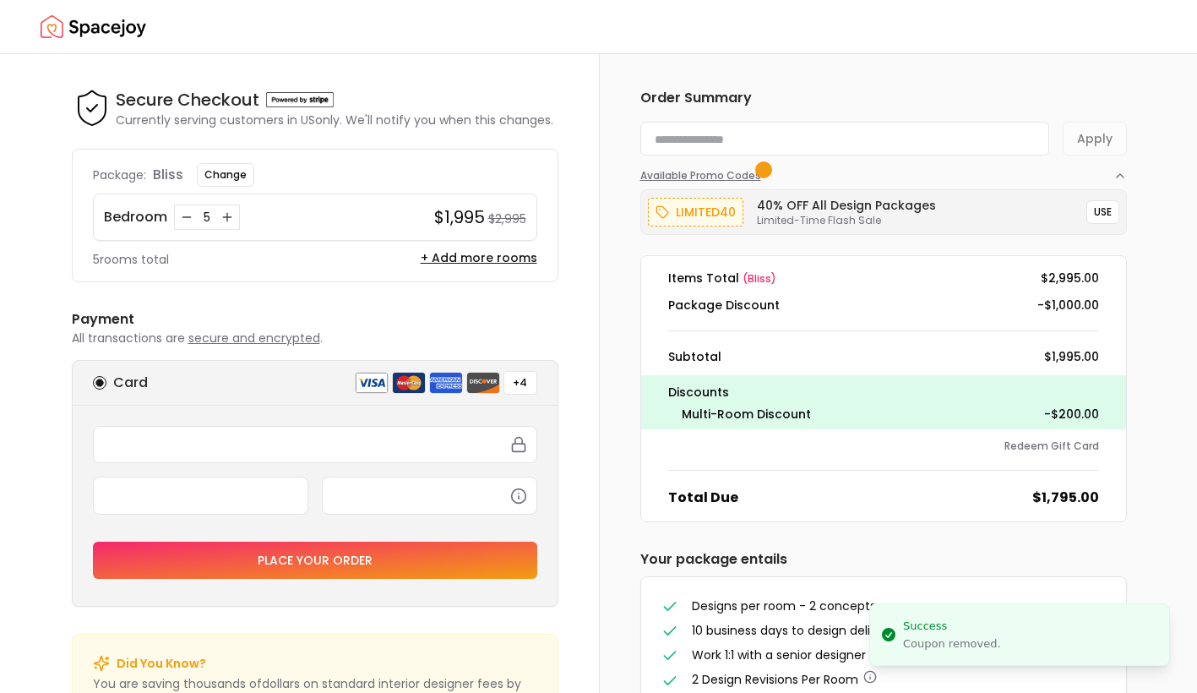
click at [1072, 176] on button "Available Promo Codes" at bounding box center [883, 168] width 486 height 27
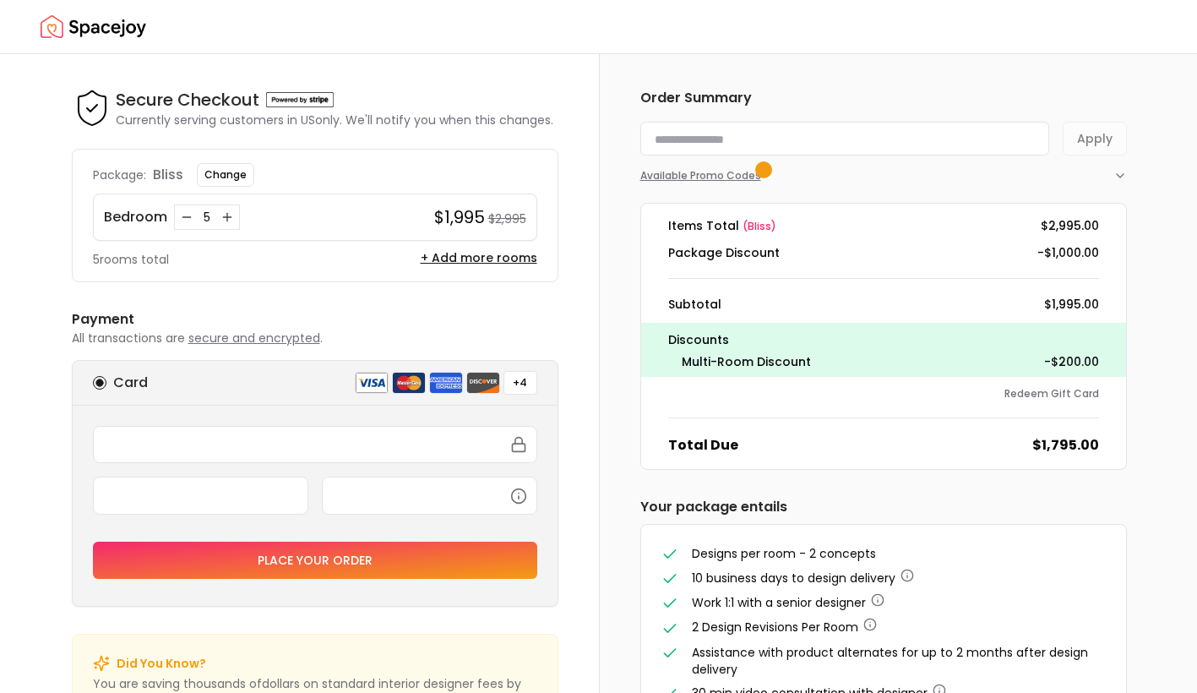
click at [763, 168] on span "button" at bounding box center [763, 170] width 8 height 8
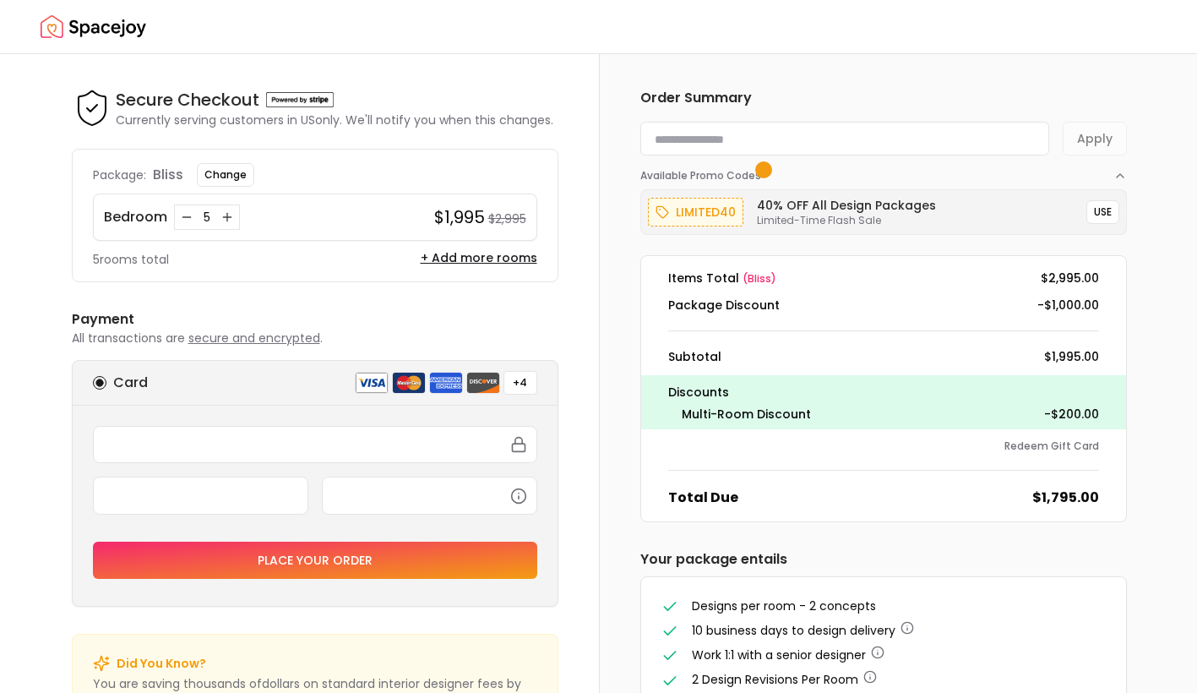
click at [773, 131] on input at bounding box center [844, 139] width 409 height 34
paste input "*********"
type input "*********"
click at [1108, 142] on form "********* Apply" at bounding box center [883, 139] width 486 height 34
click at [1100, 139] on button "Apply" at bounding box center [1094, 139] width 64 height 34
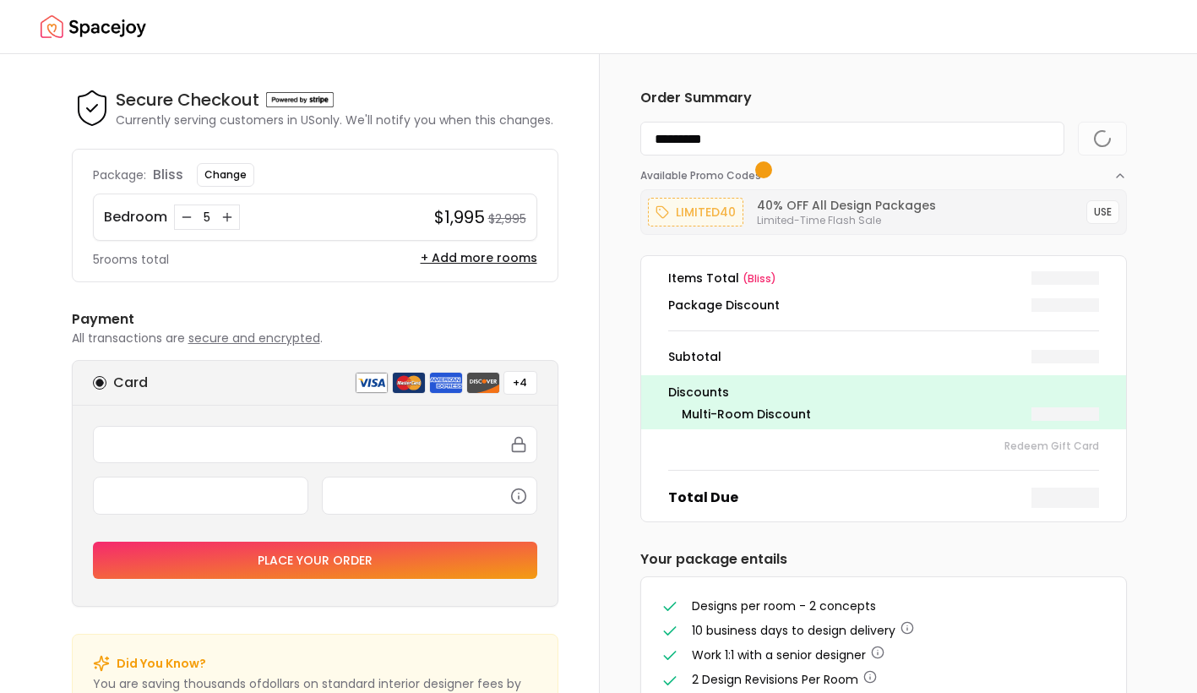
click at [1041, 275] on div at bounding box center [1065, 278] width 68 height 14
